Goal: Find specific page/section: Find specific page/section

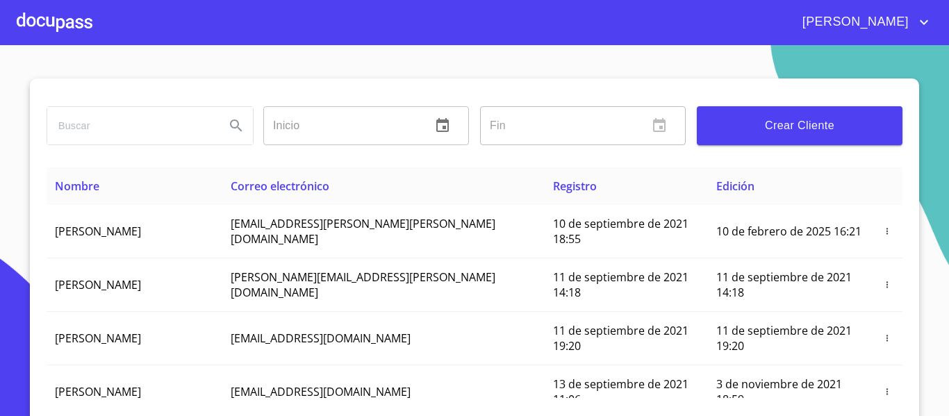
click at [35, 21] on div at bounding box center [55, 22] width 76 height 44
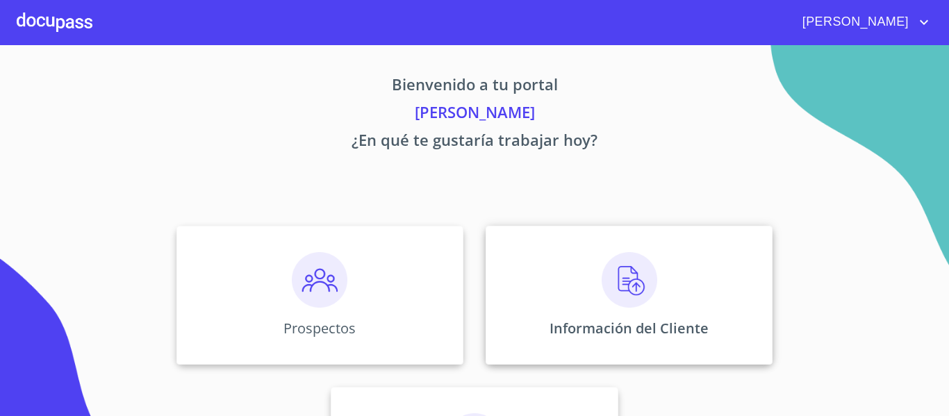
click at [585, 332] on p "Información del Cliente" at bounding box center [629, 328] width 159 height 19
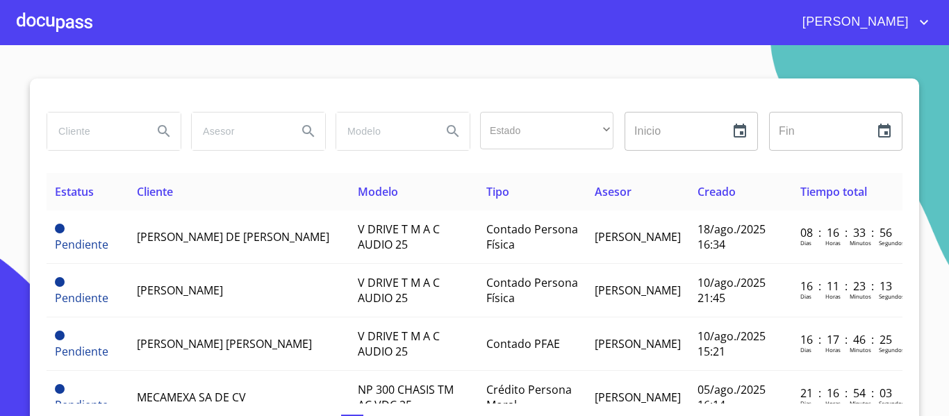
click at [79, 126] on input "search" at bounding box center [94, 132] width 95 height 38
type input "cafe el marino"
click at [163, 133] on icon "Search" at bounding box center [164, 131] width 17 height 17
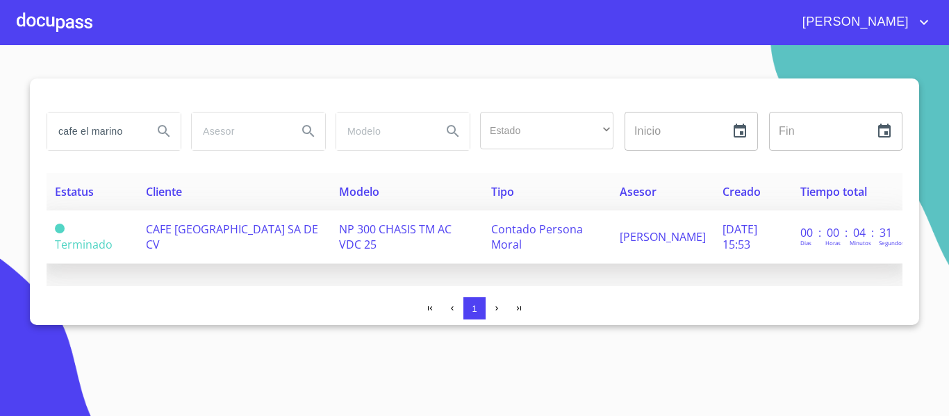
click at [312, 238] on td "CAFE [GEOGRAPHIC_DATA] SA DE CV" at bounding box center [234, 238] width 193 height 54
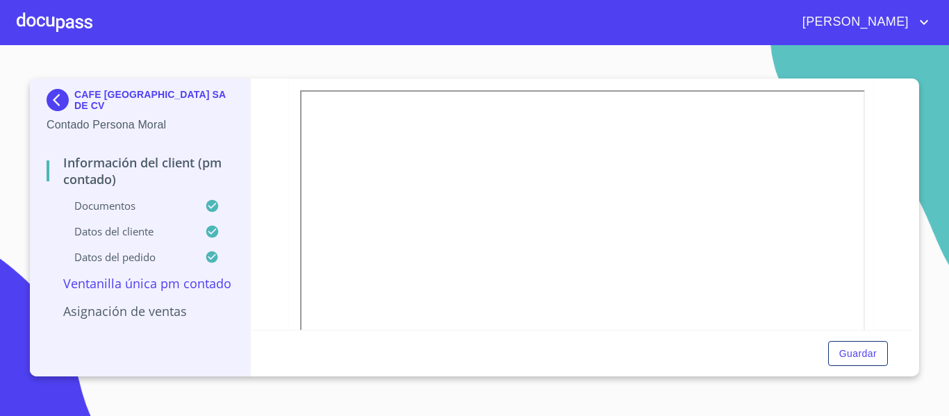
scroll to position [834, 0]
